Goal: Leave review/rating: Leave review/rating

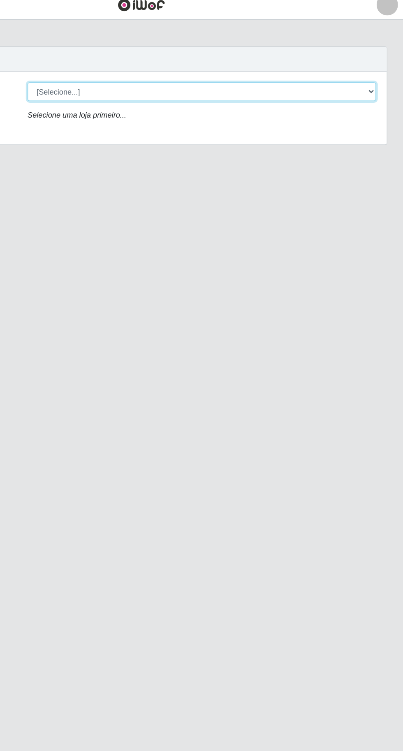
click at [166, 74] on select "[Selecione...] Extraplus - [GEOGRAPHIC_DATA] 03 - [GEOGRAPHIC_DATA]" at bounding box center [248, 78] width 268 height 14
select select "468"
click at [114, 71] on select "[Selecione...] Extraplus - [GEOGRAPHIC_DATA] 03 - [GEOGRAPHIC_DATA]" at bounding box center [248, 78] width 268 height 14
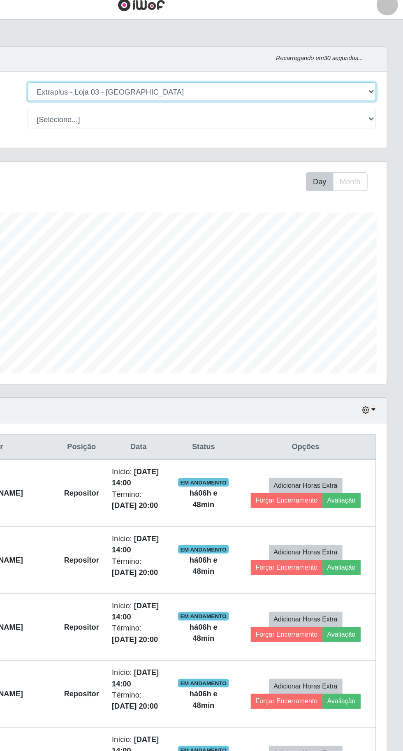
scroll to position [170, 377]
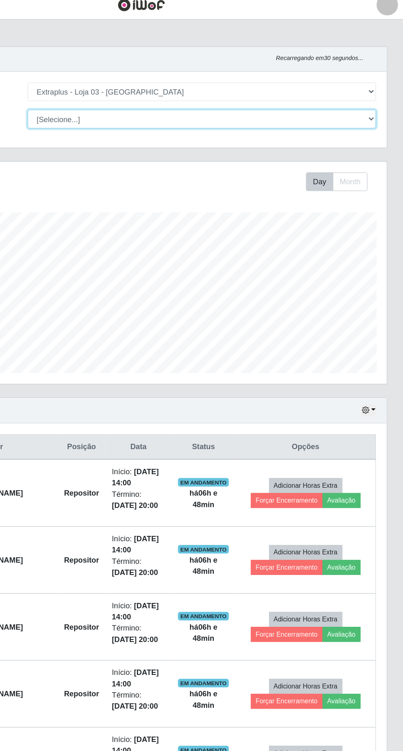
click at [149, 98] on select "[Selecione...] Repositor Repositor + Repositor ++" at bounding box center [248, 99] width 268 height 14
click at [114, 92] on select "[Selecione...] Repositor Repositor + Repositor ++" at bounding box center [248, 99] width 268 height 14
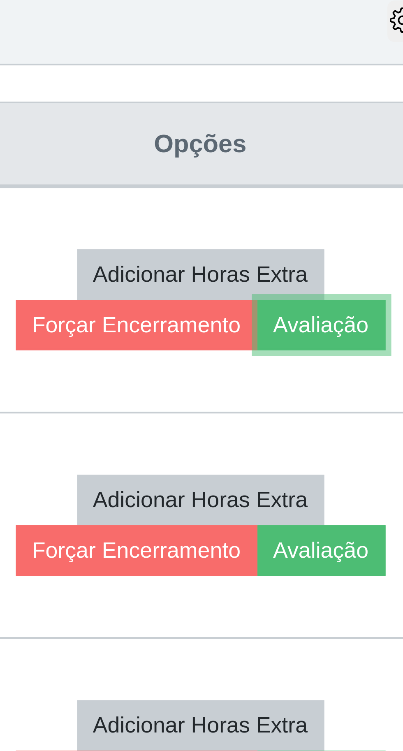
click at [354, 390] on button "Avaliação" at bounding box center [355, 392] width 29 height 12
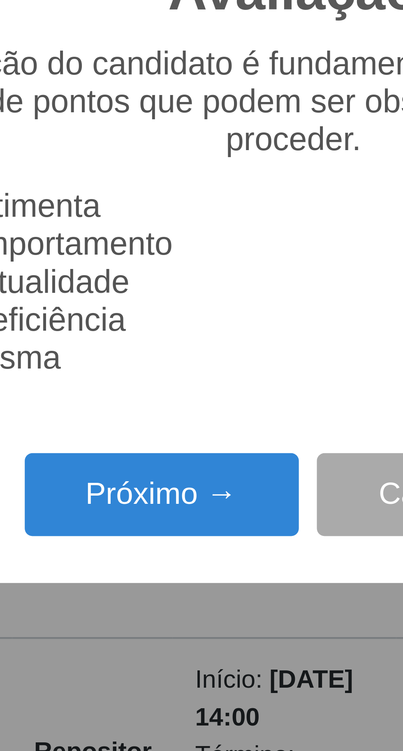
click at [183, 436] on button "Próximo →" at bounding box center [171, 430] width 62 height 19
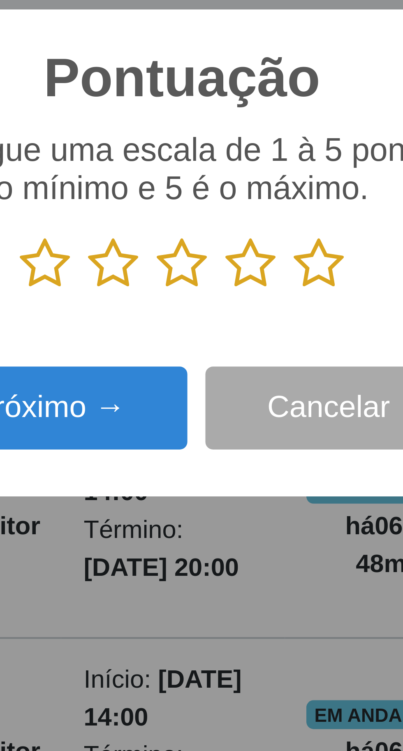
click at [232, 379] on icon at bounding box center [233, 378] width 12 height 12
click at [227, 384] on input "radio" at bounding box center [227, 384] width 0 height 0
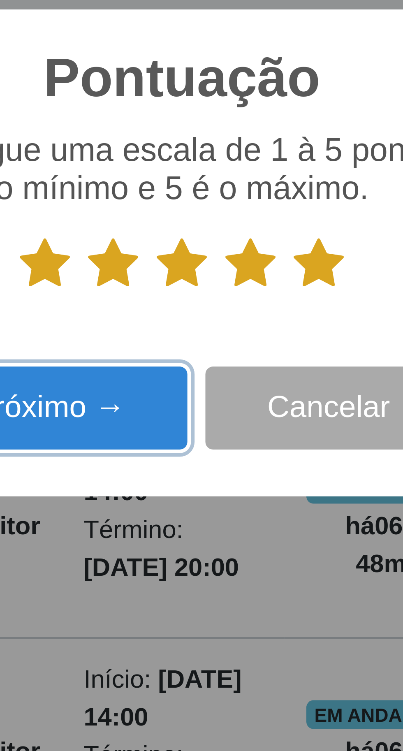
click at [187, 412] on button "Próximo →" at bounding box center [171, 410] width 62 height 19
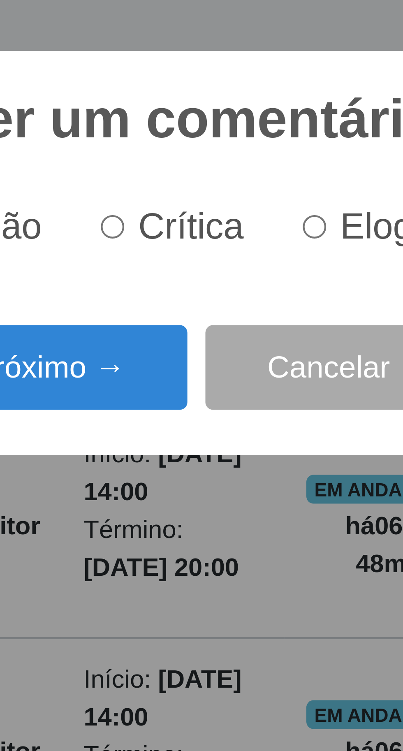
click at [183, 401] on button "Próximo →" at bounding box center [171, 401] width 62 height 19
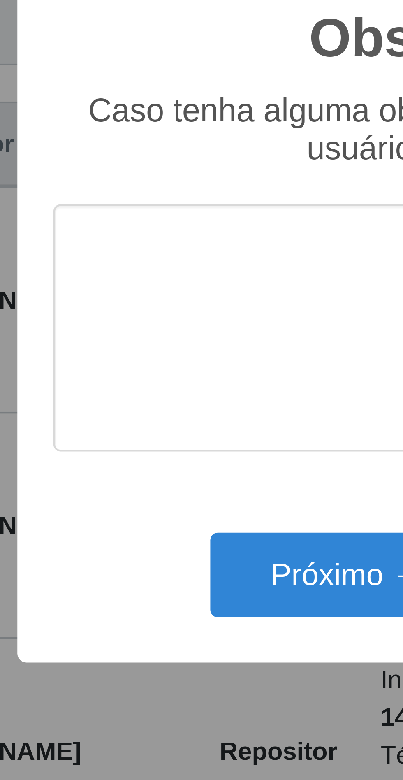
click at [162, 433] on div "Observações × Caso tenha alguma observação a fazer em relação ao usuário, deixe…" at bounding box center [201, 390] width 211 height 158
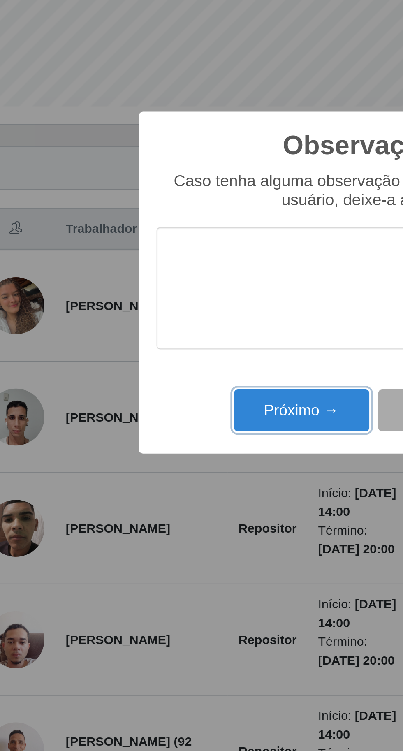
click at [173, 436] on button "Próximo →" at bounding box center [171, 434] width 62 height 19
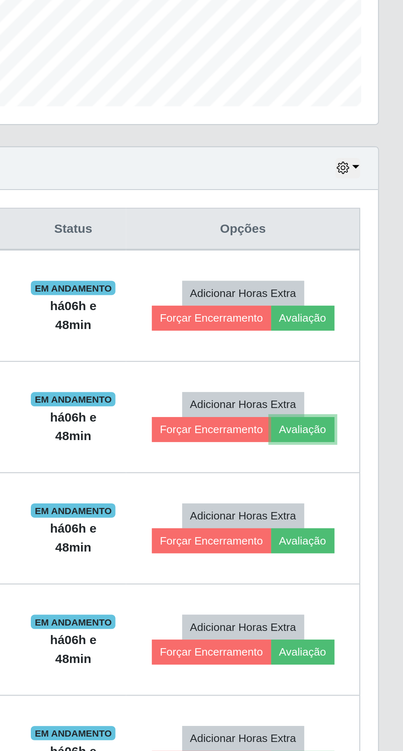
click at [367, 442] on button "Avaliação" at bounding box center [355, 443] width 29 height 12
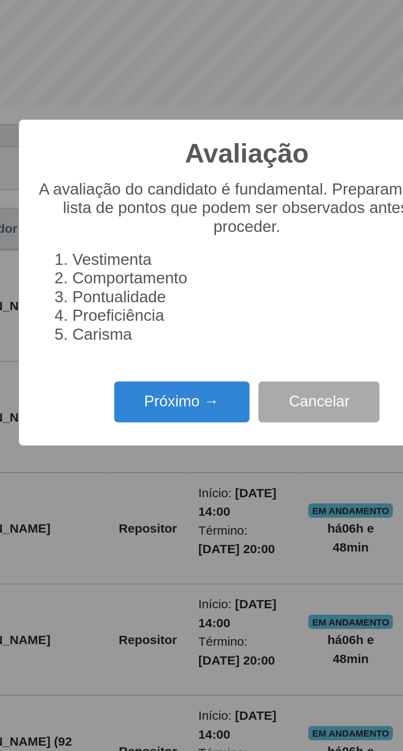
click at [178, 425] on button "Próximo →" at bounding box center [171, 430] width 62 height 19
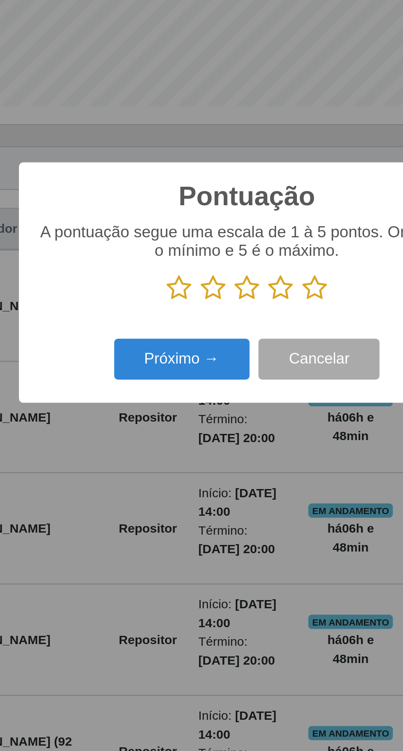
click at [237, 378] on icon at bounding box center [233, 378] width 12 height 12
click at [227, 384] on input "radio" at bounding box center [227, 384] width 0 height 0
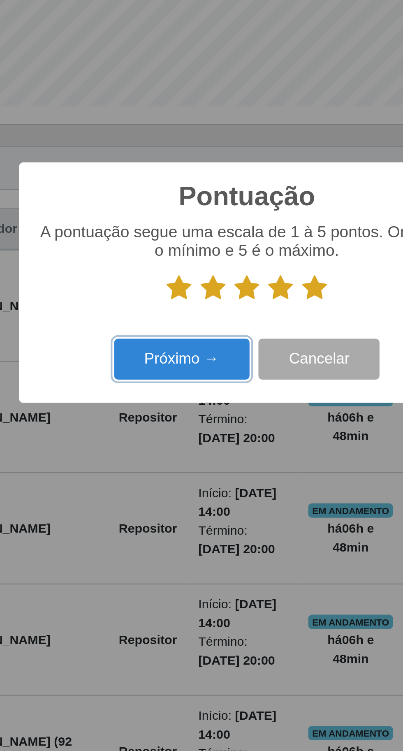
click at [171, 404] on button "Próximo →" at bounding box center [171, 410] width 62 height 19
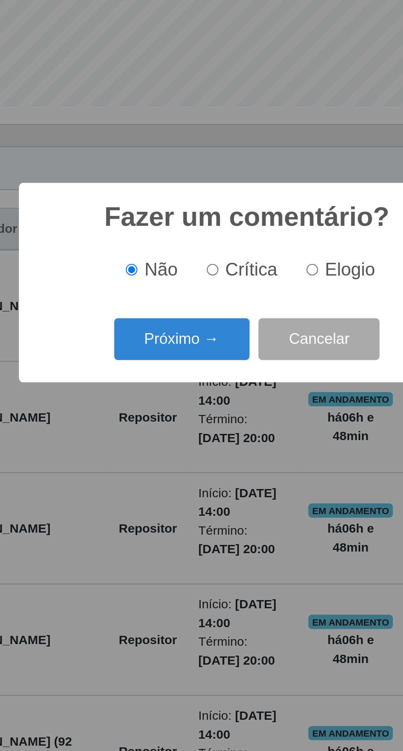
click at [176, 397] on button "Próximo →" at bounding box center [171, 401] width 62 height 19
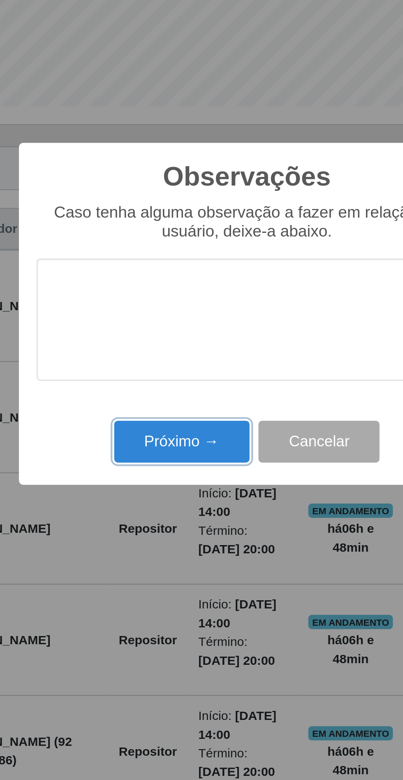
click at [173, 446] on button "Próximo →" at bounding box center [171, 448] width 62 height 19
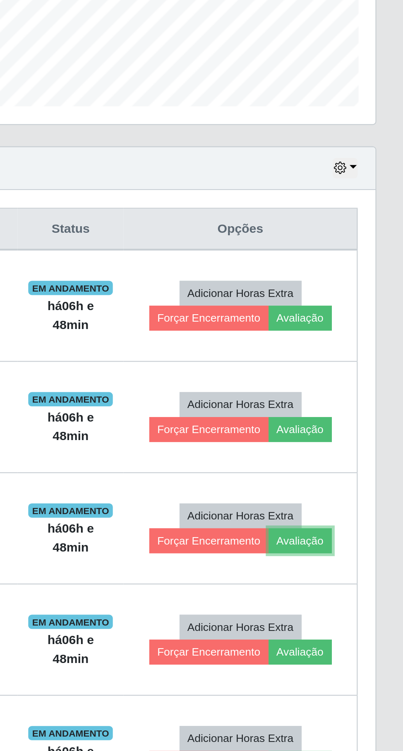
click at [369, 491] on button "Avaliação" at bounding box center [355, 495] width 29 height 12
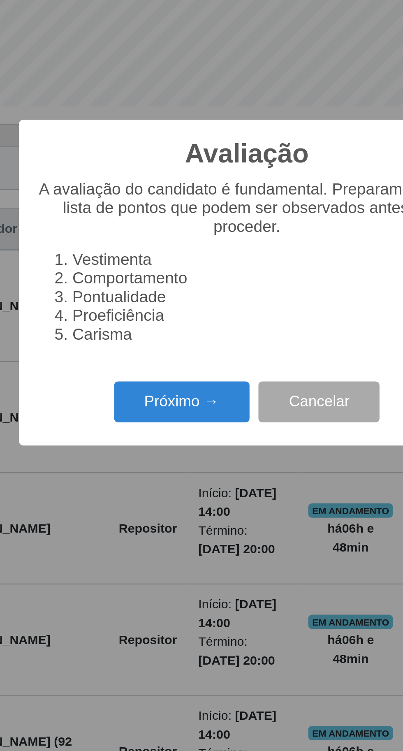
click at [171, 424] on button "Próximo →" at bounding box center [171, 430] width 62 height 19
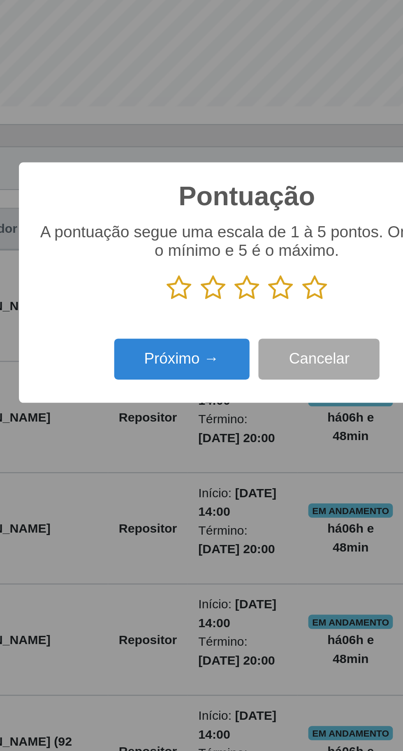
click at [231, 373] on icon at bounding box center [233, 378] width 12 height 12
click at [227, 384] on input "radio" at bounding box center [227, 384] width 0 height 0
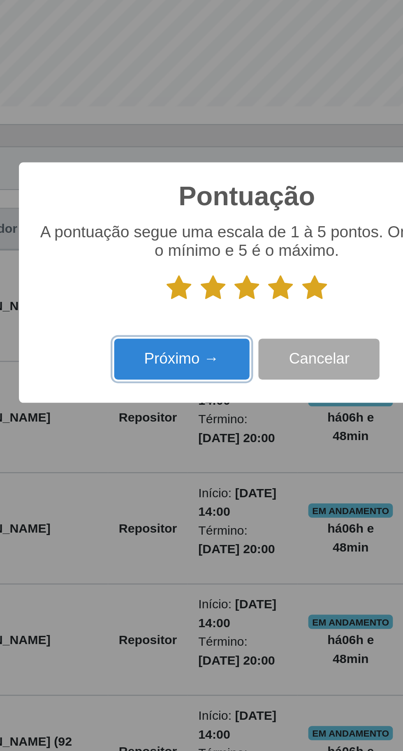
click at [179, 406] on button "Próximo →" at bounding box center [171, 410] width 62 height 19
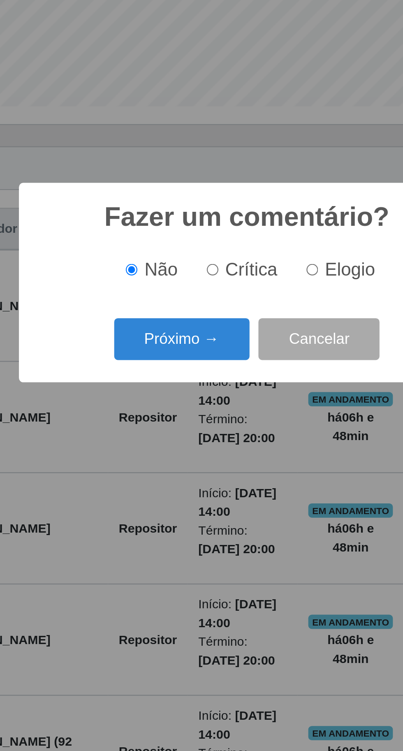
click at [178, 394] on button "Próximo →" at bounding box center [171, 401] width 62 height 19
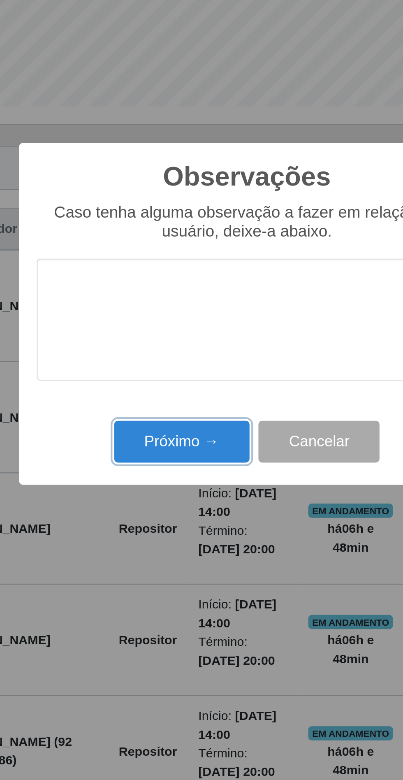
click at [180, 451] on button "Próximo →" at bounding box center [171, 448] width 62 height 19
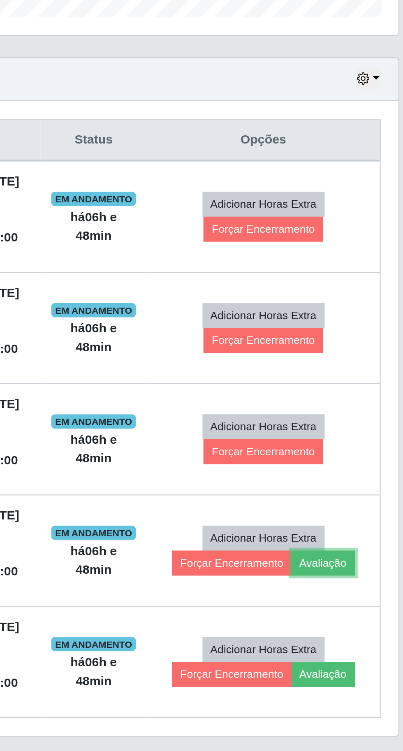
click at [361, 546] on button "Avaliação" at bounding box center [355, 546] width 29 height 12
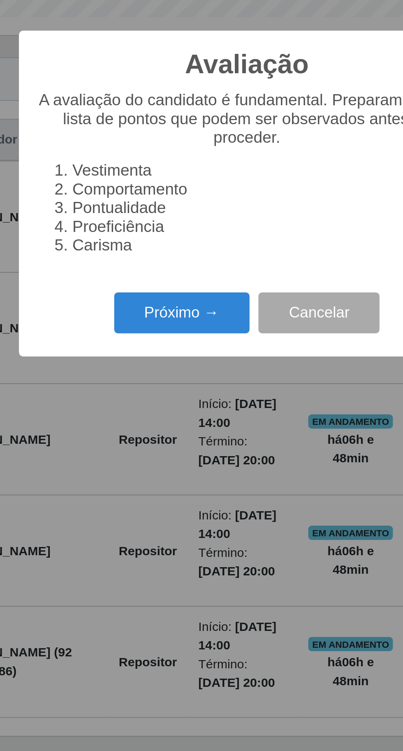
click at [167, 440] on button "Próximo →" at bounding box center [171, 430] width 62 height 19
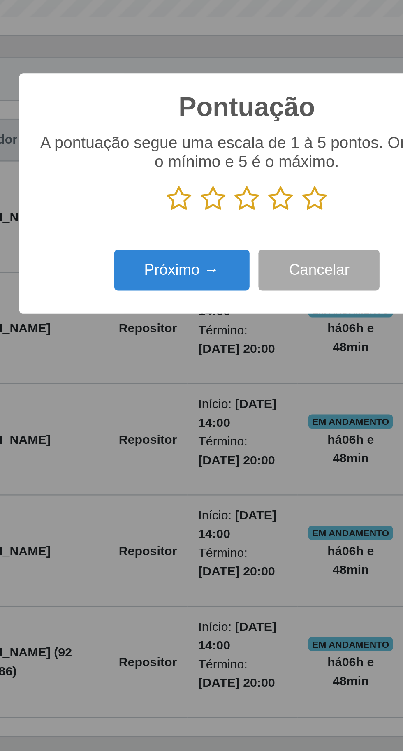
click at [236, 384] on icon at bounding box center [233, 378] width 12 height 12
click at [227, 384] on input "radio" at bounding box center [227, 384] width 0 height 0
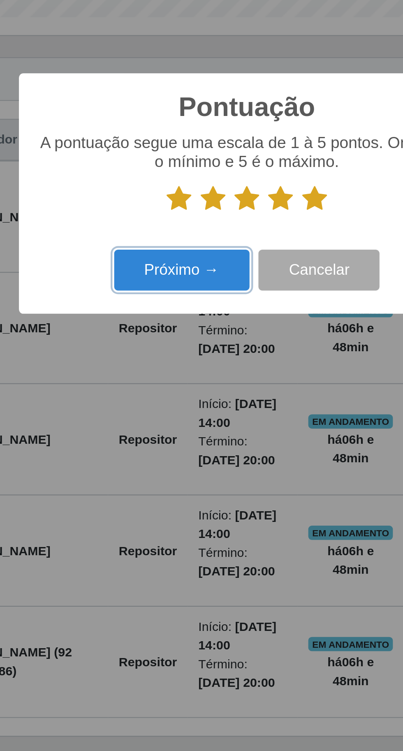
click at [179, 421] on button "Próximo →" at bounding box center [171, 410] width 62 height 19
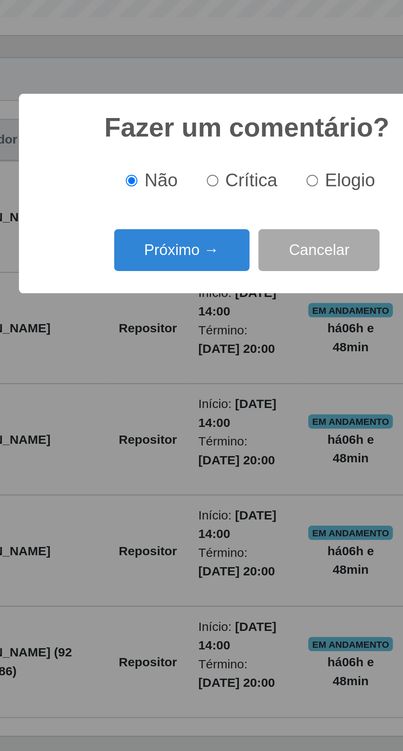
click at [176, 411] on button "Próximo →" at bounding box center [171, 401] width 62 height 19
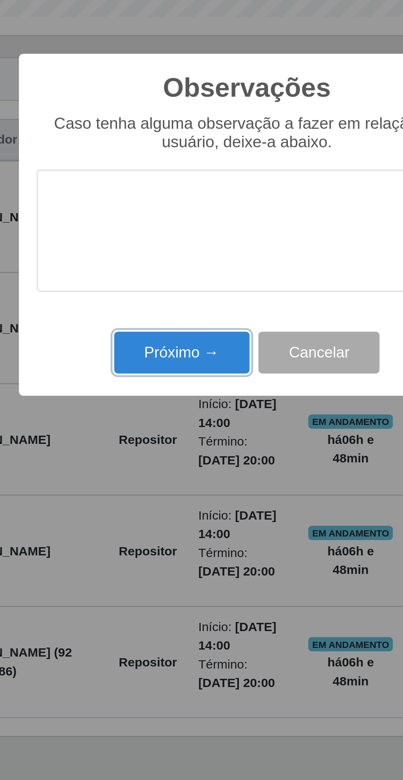
click at [180, 447] on button "Próximo →" at bounding box center [171, 448] width 62 height 19
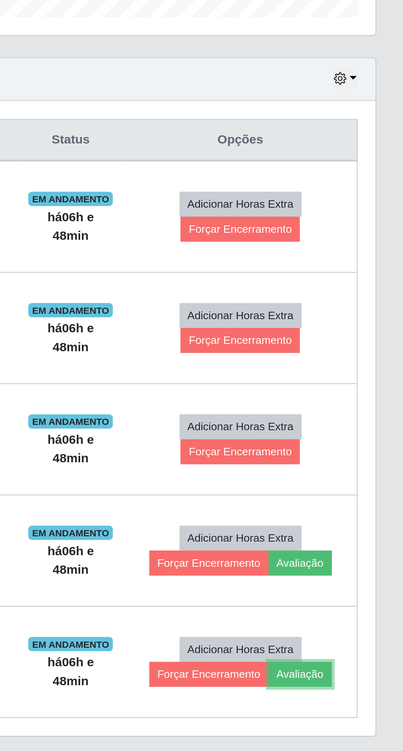
click at [369, 599] on button "Avaliação" at bounding box center [355, 598] width 29 height 12
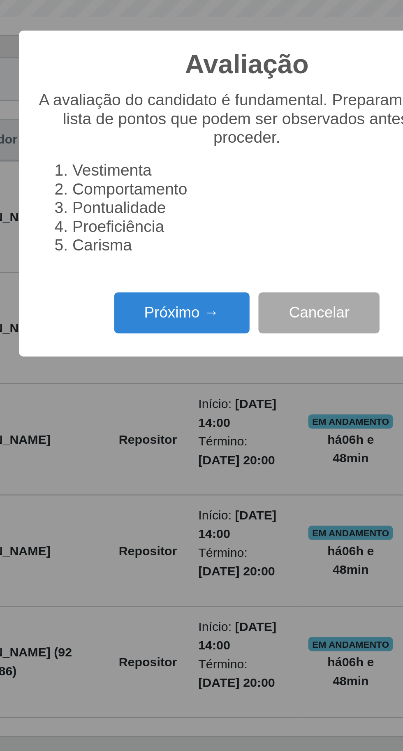
click at [180, 433] on button "Próximo →" at bounding box center [171, 430] width 62 height 19
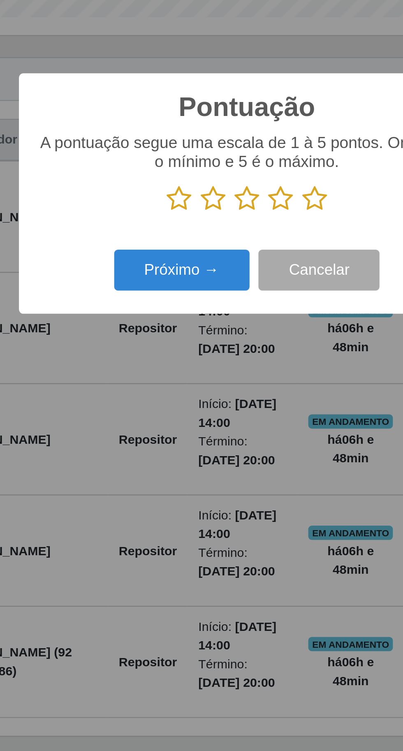
click at [236, 376] on icon at bounding box center [233, 378] width 12 height 12
click at [227, 384] on input "radio" at bounding box center [227, 384] width 0 height 0
click at [237, 376] on icon at bounding box center [233, 378] width 12 height 12
click at [227, 384] on input "radio" at bounding box center [227, 384] width 0 height 0
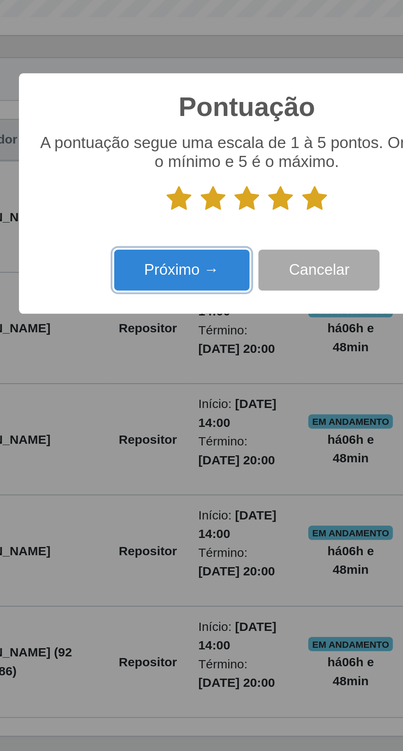
click at [177, 414] on button "Próximo →" at bounding box center [171, 410] width 62 height 19
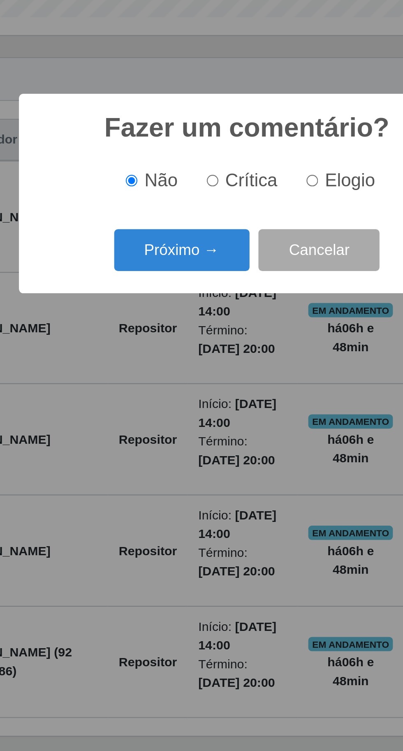
click at [178, 400] on button "Próximo →" at bounding box center [171, 401] width 62 height 19
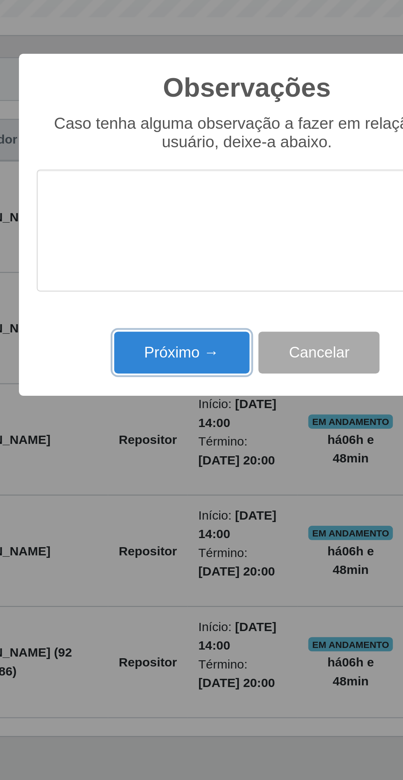
click at [184, 441] on button "Próximo →" at bounding box center [171, 448] width 62 height 19
